Goal: Unclear

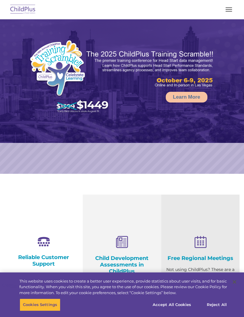
select select "MEDIUM"
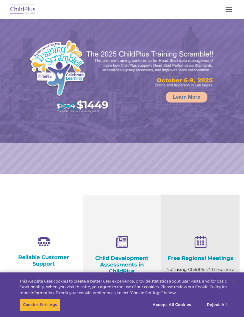
select select "MEDIUM"
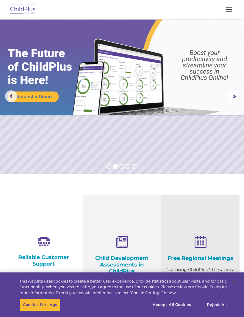
select select "MEDIUM"
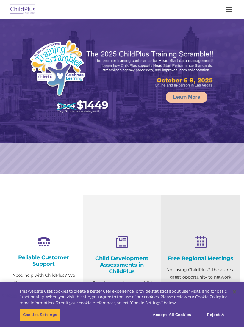
select select "MEDIUM"
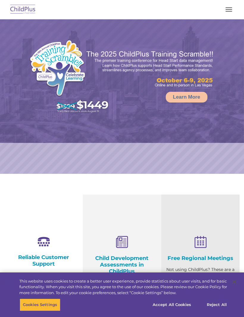
select select "MEDIUM"
